Goal: Find specific page/section: Find specific page/section

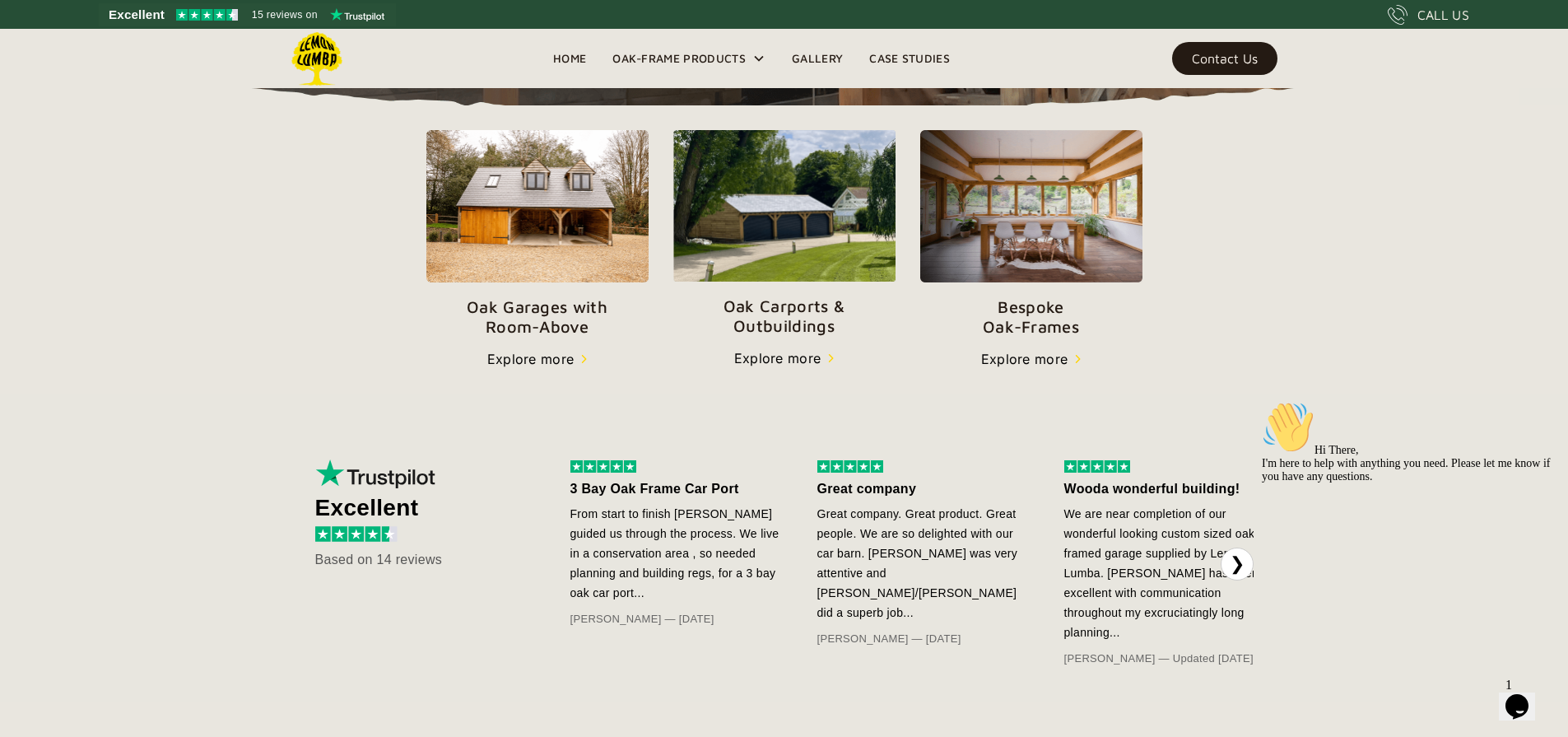
scroll to position [564, 0]
click at [837, 281] on img at bounding box center [785, 205] width 223 height 152
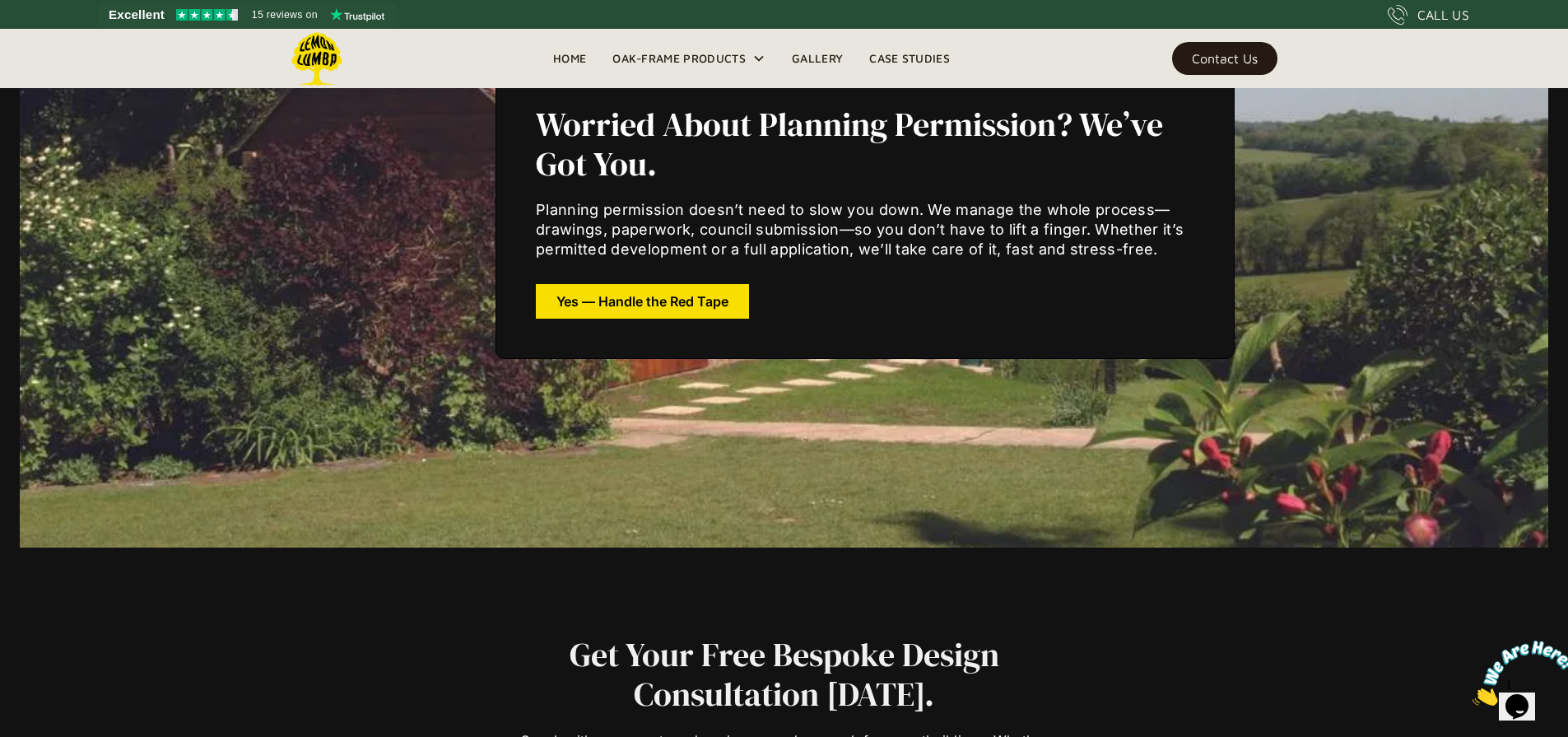
scroll to position [6582, 0]
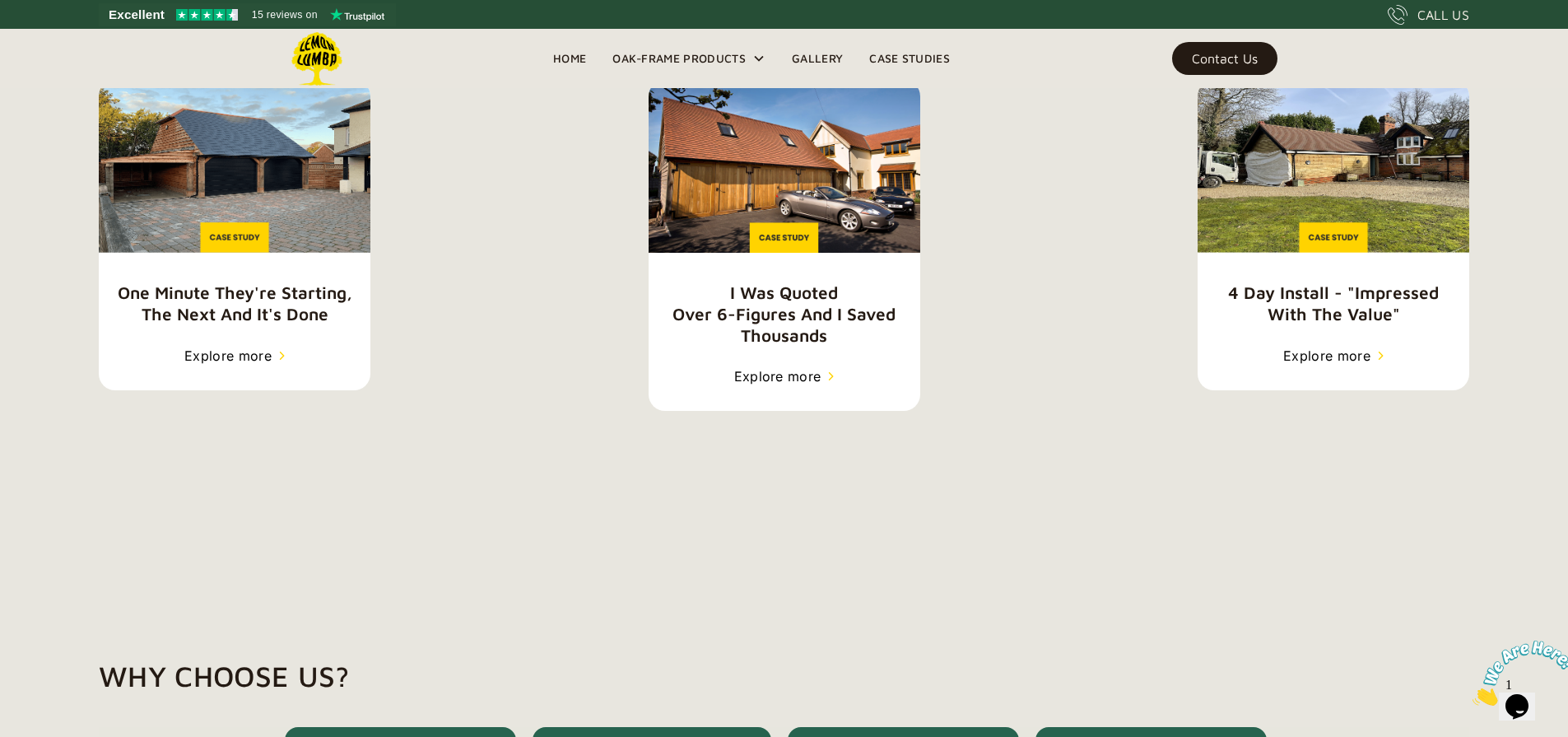
scroll to position [2481, 0]
